Goal: Task Accomplishment & Management: Use online tool/utility

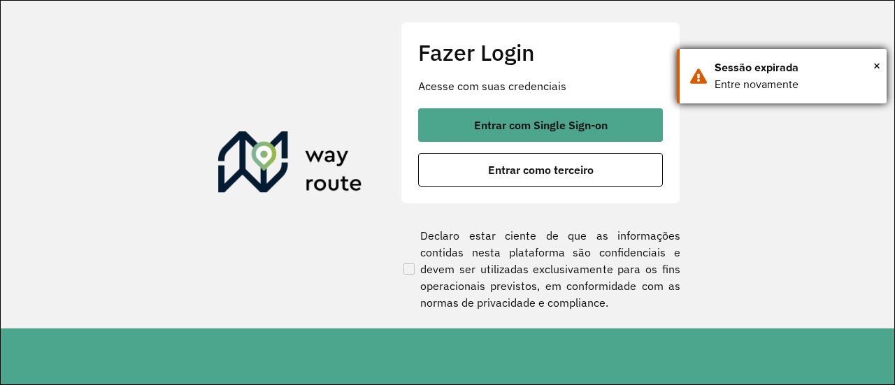
click at [882, 64] on div "× Sessão expirada Entre novamente" at bounding box center [782, 76] width 210 height 55
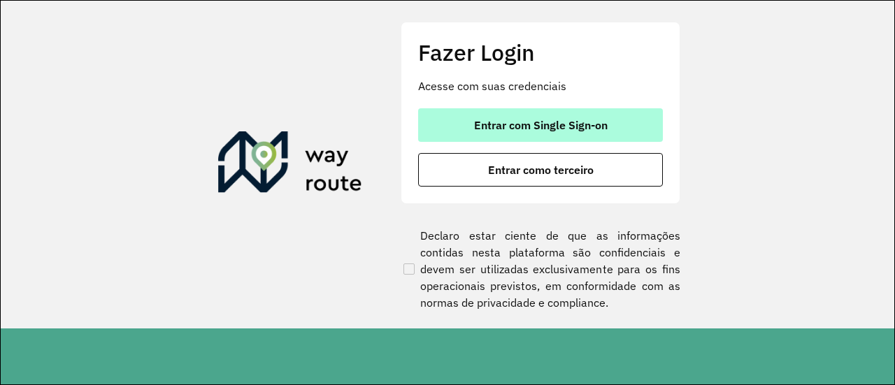
click at [558, 128] on span "Entrar com Single Sign-on" at bounding box center [541, 125] width 134 height 11
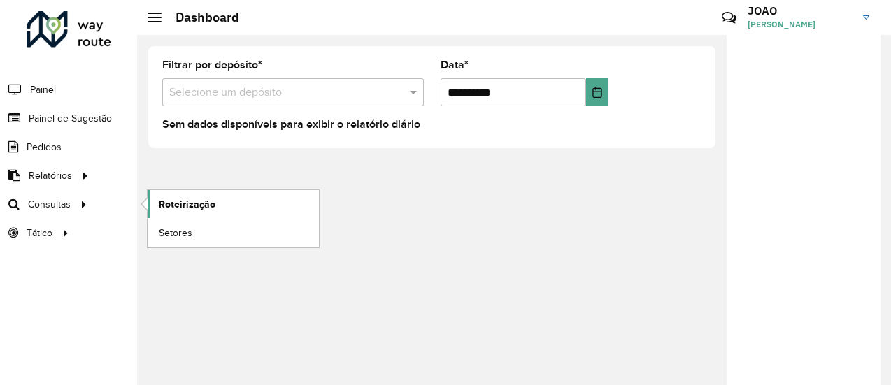
click at [195, 201] on span "Roteirização" at bounding box center [187, 204] width 57 height 15
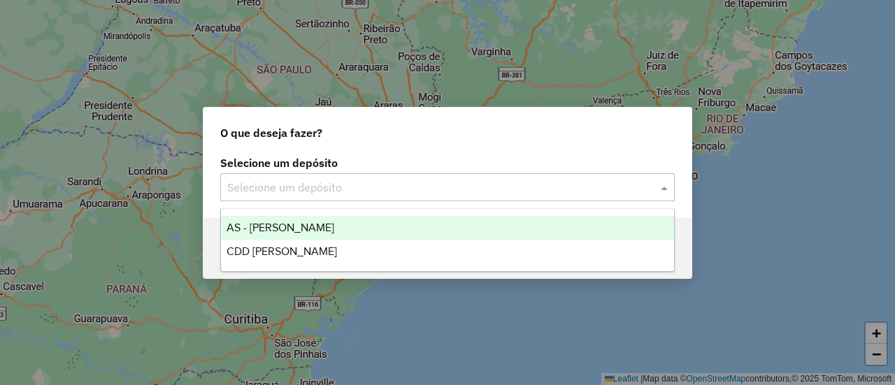
click at [326, 183] on input "text" at bounding box center [433, 188] width 413 height 17
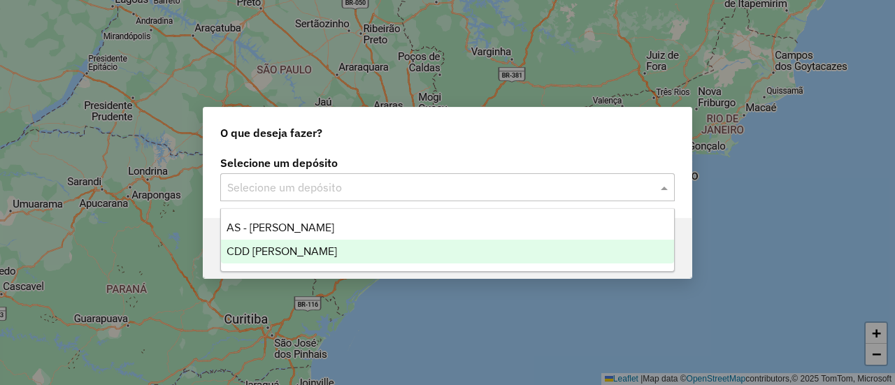
click at [276, 246] on span "CDD João Pessoa" at bounding box center [282, 252] width 111 height 12
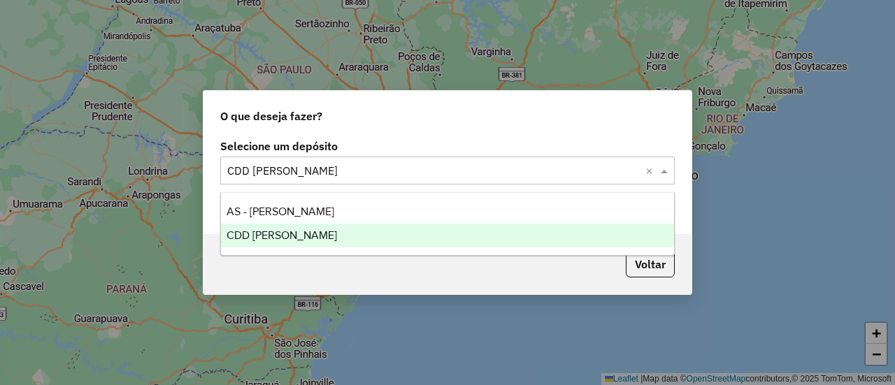
click at [350, 173] on input "text" at bounding box center [433, 171] width 413 height 17
click at [327, 272] on div "Voltar" at bounding box center [448, 264] width 488 height 60
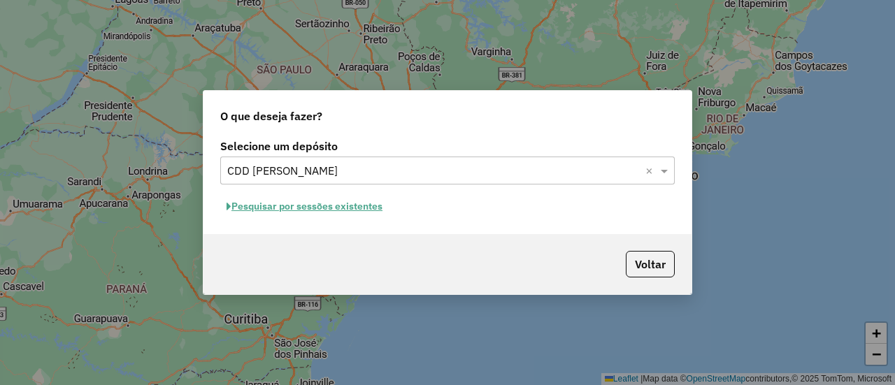
click at [320, 208] on button "Pesquisar por sessões existentes" at bounding box center [304, 207] width 169 height 22
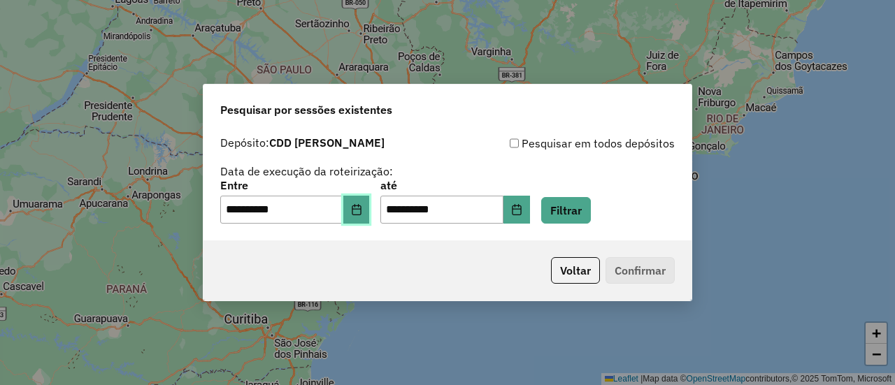
click at [362, 208] on icon "Choose Date" at bounding box center [356, 209] width 11 height 11
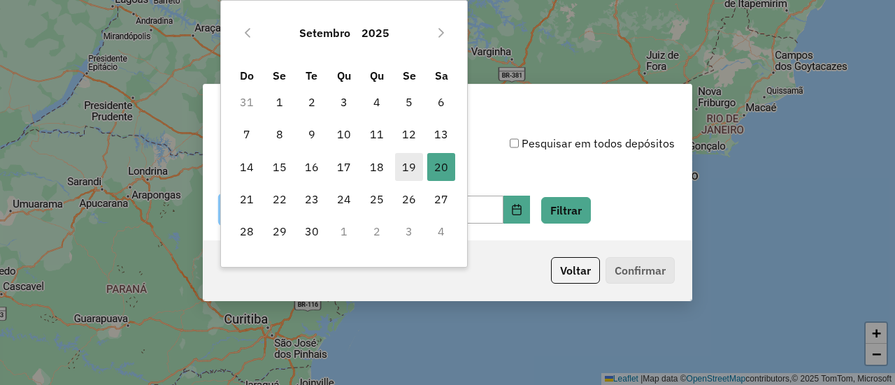
click at [405, 164] on span "19" at bounding box center [409, 167] width 28 height 28
type input "**********"
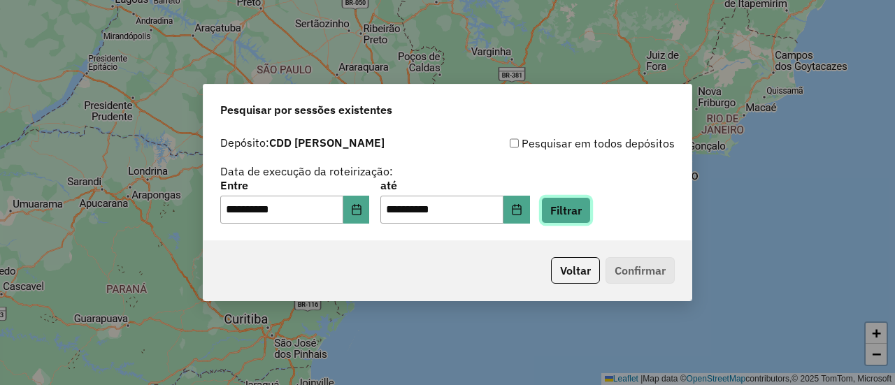
click at [575, 208] on button "Filtrar" at bounding box center [566, 210] width 50 height 27
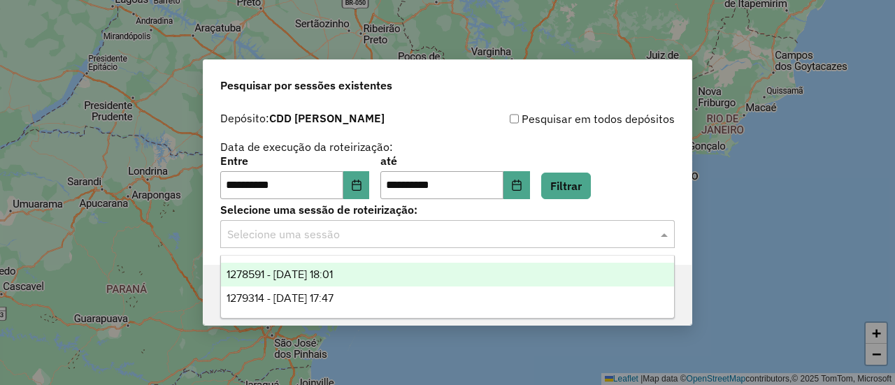
click at [492, 236] on input "text" at bounding box center [433, 235] width 413 height 17
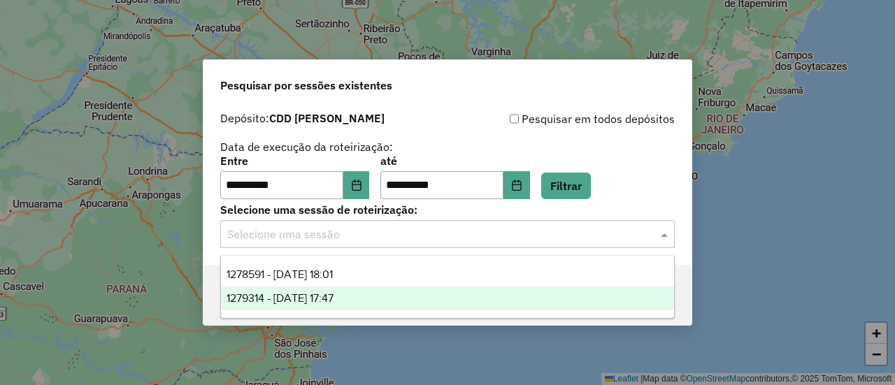
click at [320, 293] on span "1279314 - 20/09/2025 17:47" at bounding box center [280, 298] width 107 height 12
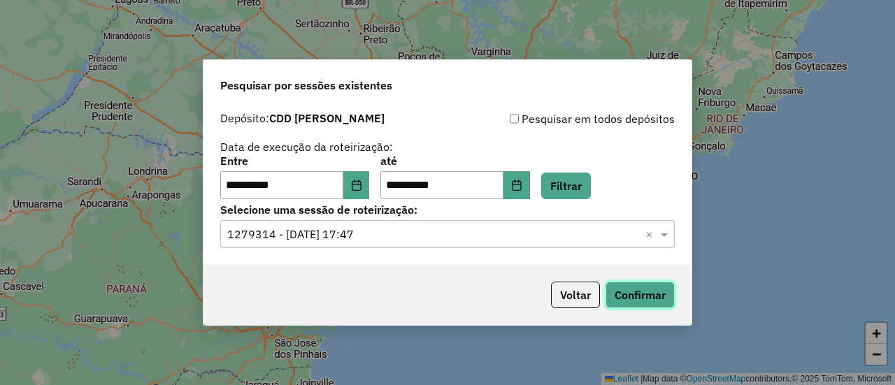
click at [661, 301] on button "Confirmar" at bounding box center [640, 295] width 69 height 27
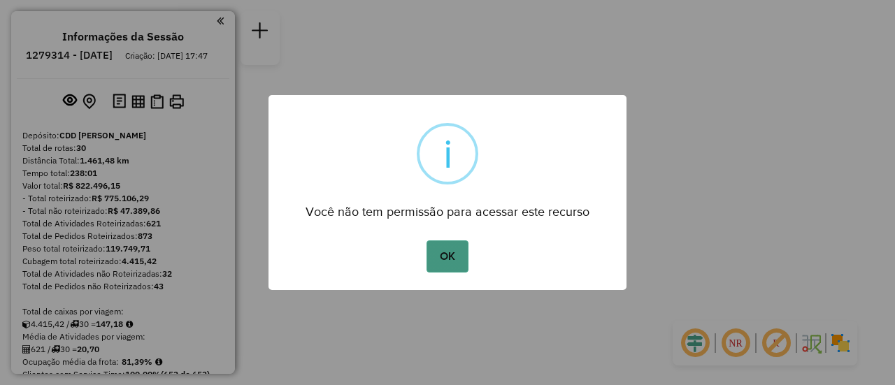
click at [450, 255] on button "OK" at bounding box center [447, 257] width 41 height 32
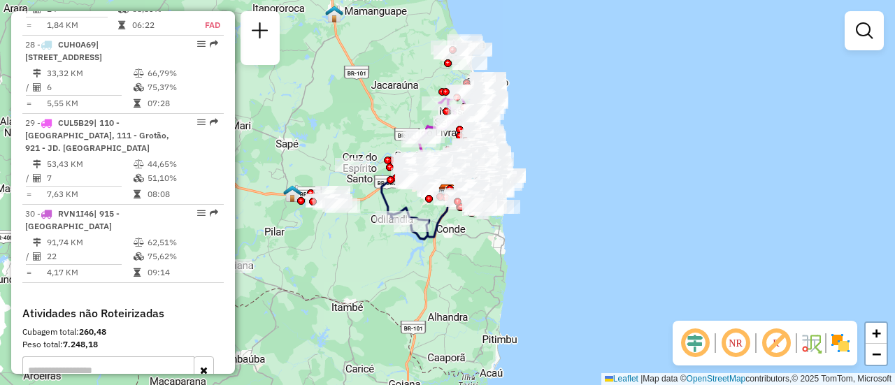
scroll to position [2770, 0]
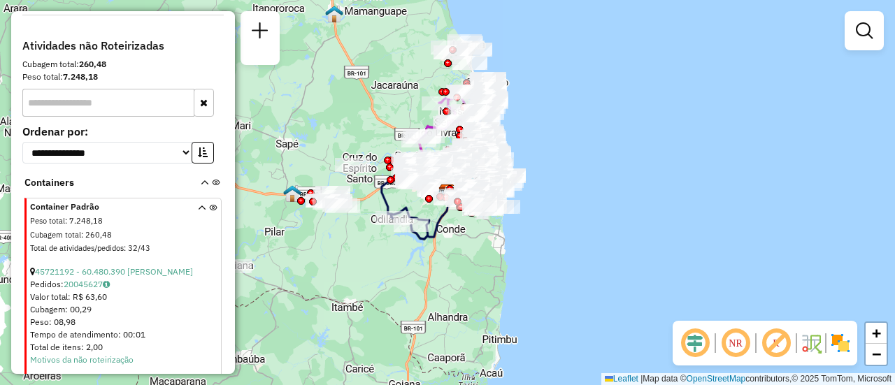
scroll to position [2983, 0]
click at [198, 204] on icon at bounding box center [202, 230] width 8 height 52
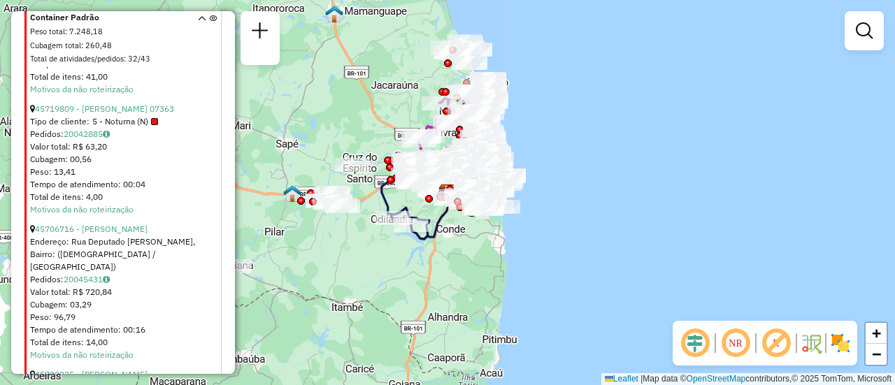
scroll to position [7309, 0]
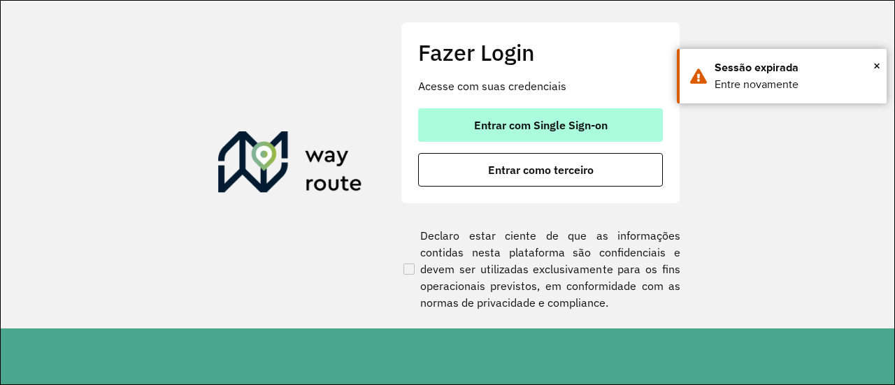
click at [534, 114] on button "Entrar com Single Sign-on" at bounding box center [540, 125] width 245 height 34
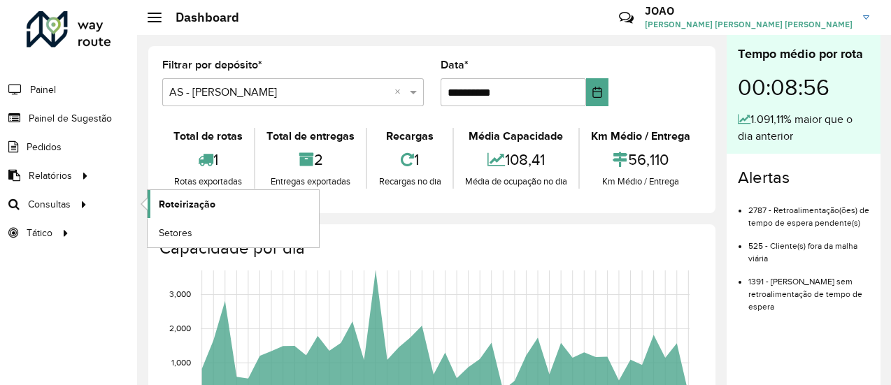
click at [218, 206] on link "Roteirização" at bounding box center [233, 204] width 171 height 28
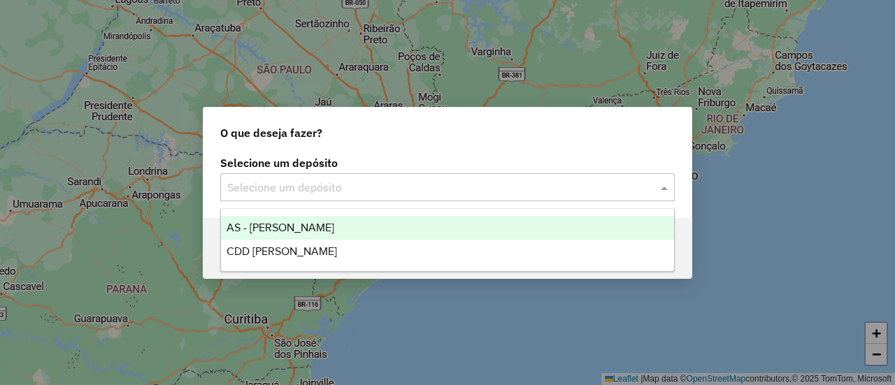
click at [328, 195] on input "text" at bounding box center [433, 188] width 413 height 17
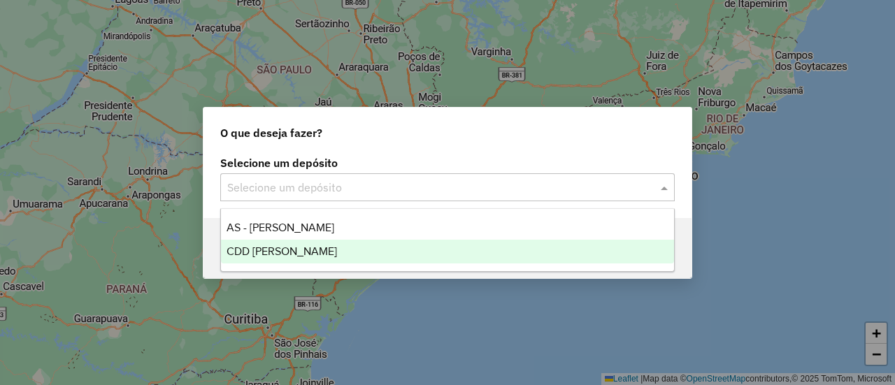
click at [276, 257] on span "CDD [PERSON_NAME]" at bounding box center [282, 252] width 111 height 12
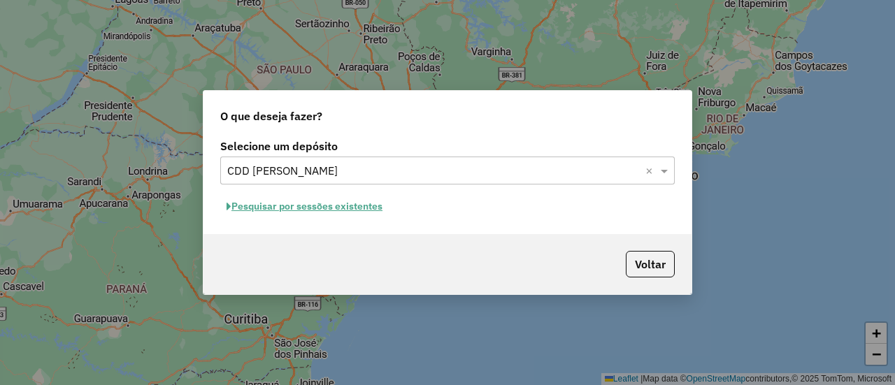
click at [349, 211] on button "Pesquisar por sessões existentes" at bounding box center [304, 207] width 169 height 22
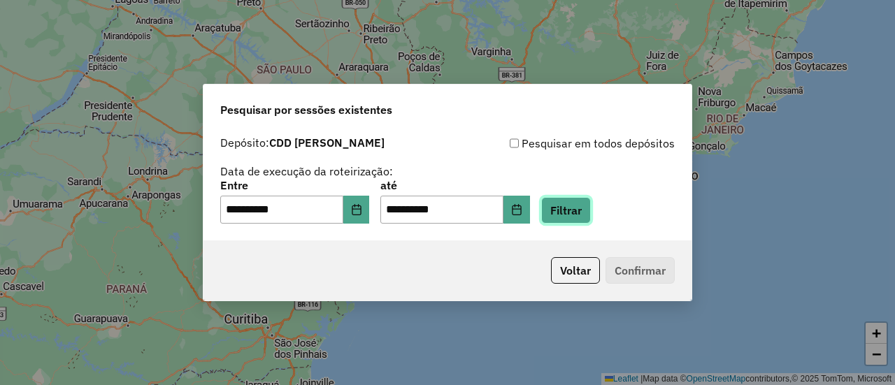
click at [576, 211] on button "Filtrar" at bounding box center [566, 210] width 50 height 27
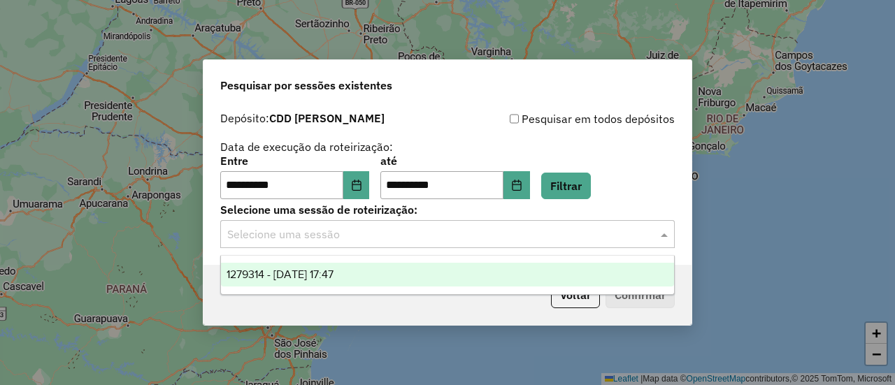
click at [463, 241] on input "text" at bounding box center [433, 235] width 413 height 17
click at [365, 269] on div "1279314 - 20/09/2025 17:47" at bounding box center [447, 275] width 453 height 24
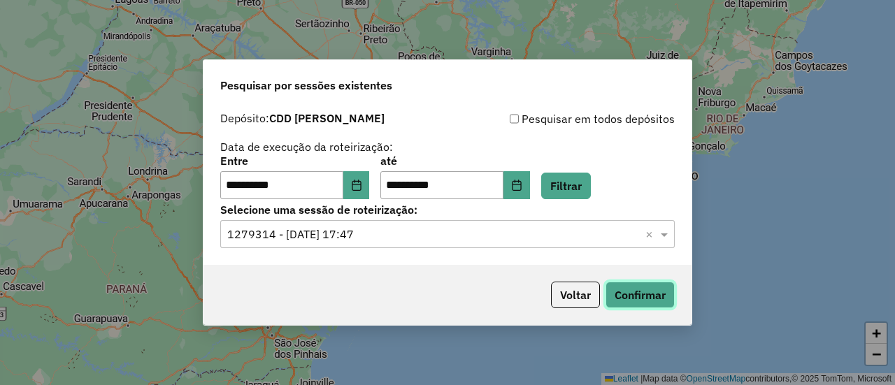
click at [646, 303] on button "Confirmar" at bounding box center [640, 295] width 69 height 27
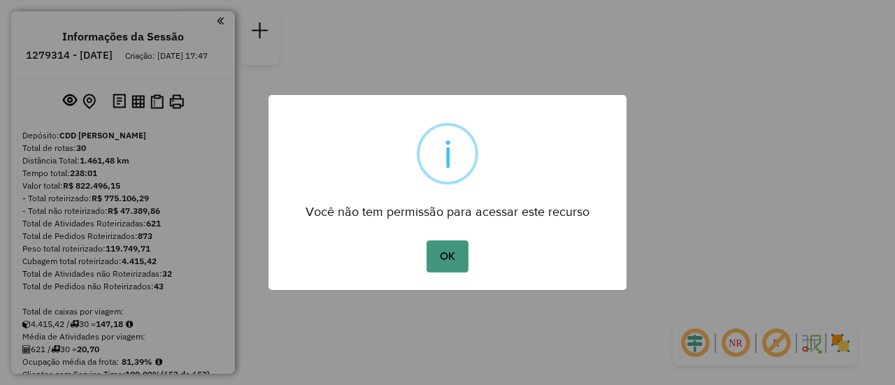
click at [452, 254] on button "OK" at bounding box center [447, 257] width 41 height 32
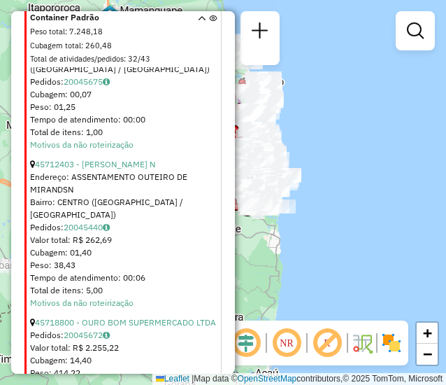
scroll to position [8389, 0]
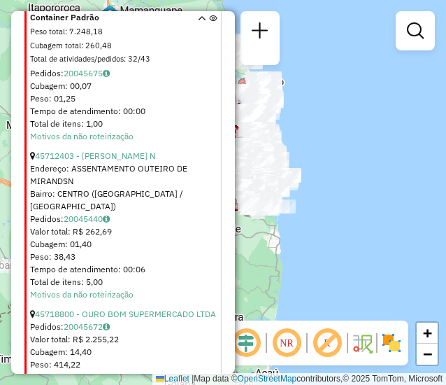
click at [198, 15] on icon at bounding box center [202, 41] width 8 height 52
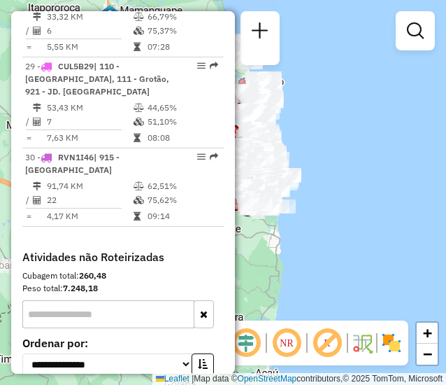
scroll to position [2771, 0]
